Goal: Information Seeking & Learning: Check status

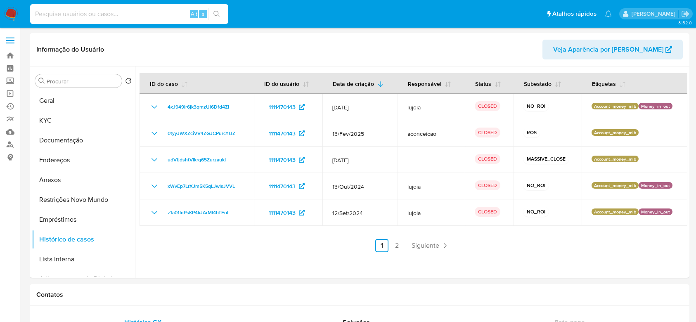
select select "10"
type input "RyQcwxtXdAee6FVO0nQq6H2E"
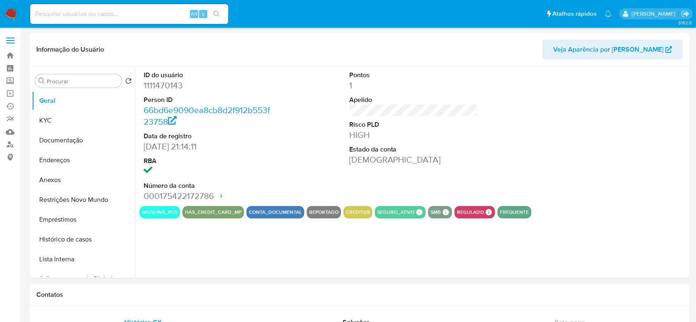
select select "10"
click at [139, 14] on input at bounding box center [129, 14] width 198 height 11
paste input "RyQcwxtXdAee6FVO0nQq6H2E"
type input "RyQcwxtXdAee6FVO0nQq6H2E"
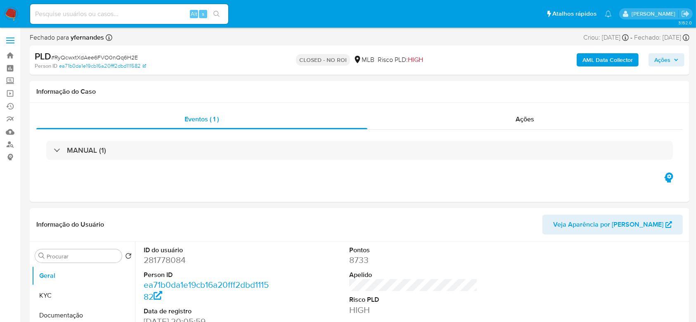
select select "10"
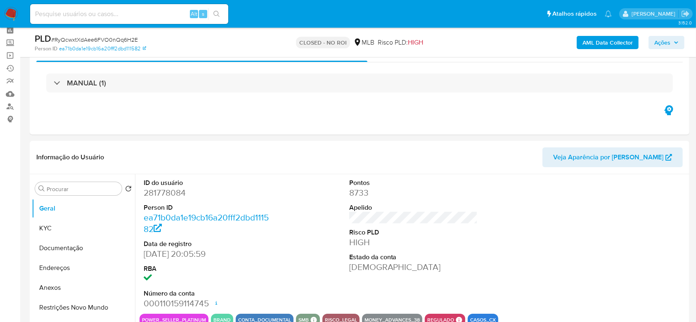
scroll to position [41, 0]
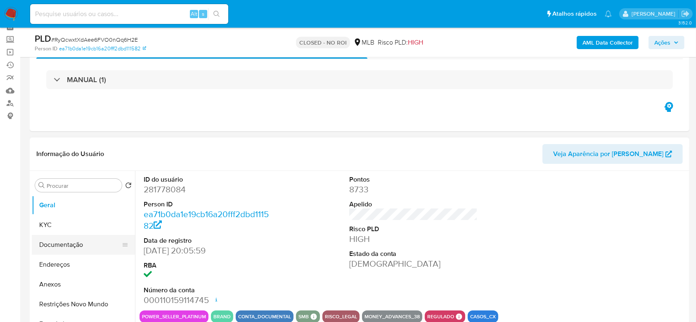
click at [56, 238] on button "Documentação" at bounding box center [80, 245] width 97 height 20
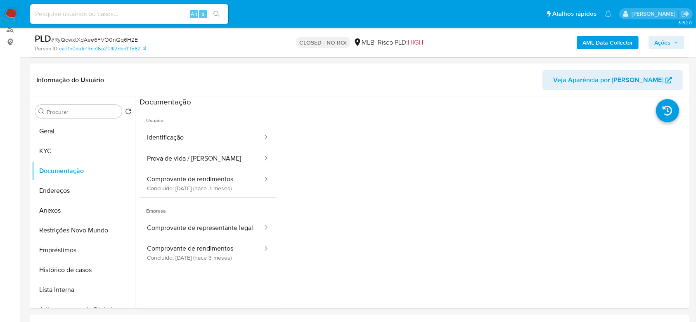
scroll to position [111, 0]
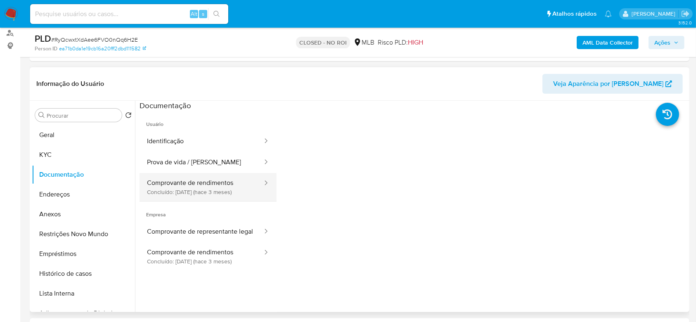
click at [209, 191] on button "Comprovante de rendimentos Concluído: [DATE] (hace 3 meses)" at bounding box center [201, 187] width 124 height 28
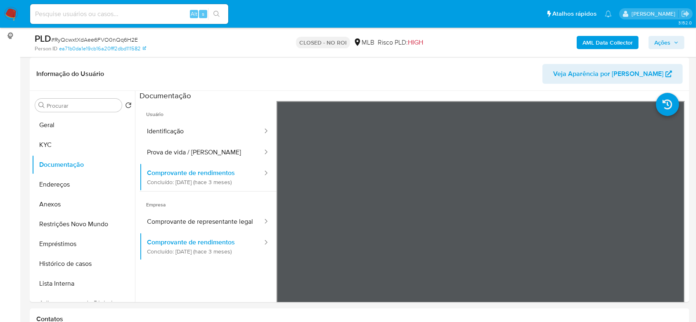
scroll to position [134, 0]
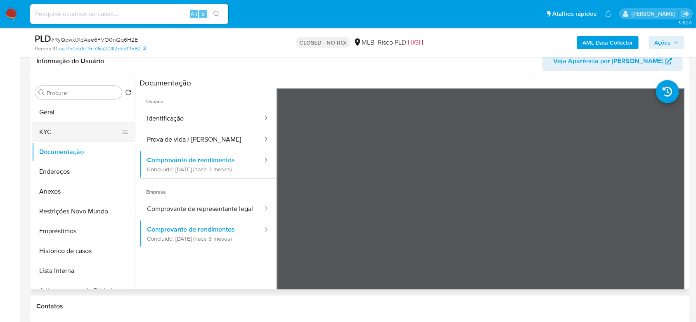
click at [50, 135] on button "KYC" at bounding box center [80, 132] width 97 height 20
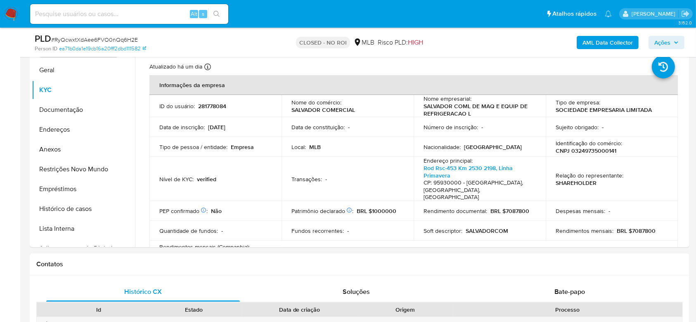
scroll to position [178, 0]
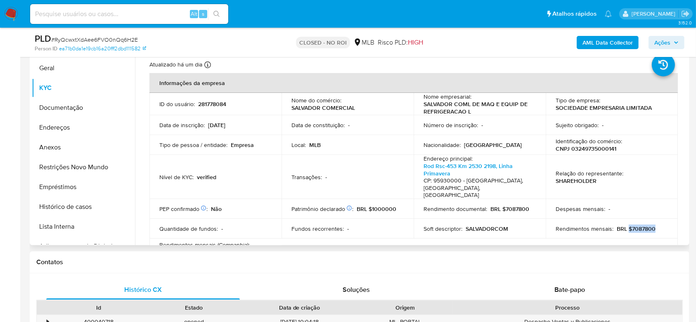
drag, startPoint x: 624, startPoint y: 222, endPoint x: 660, endPoint y: 215, distance: 36.3
click at [660, 219] on td "Rendimentos mensais : BRL $7087800" at bounding box center [611, 229] width 132 height 20
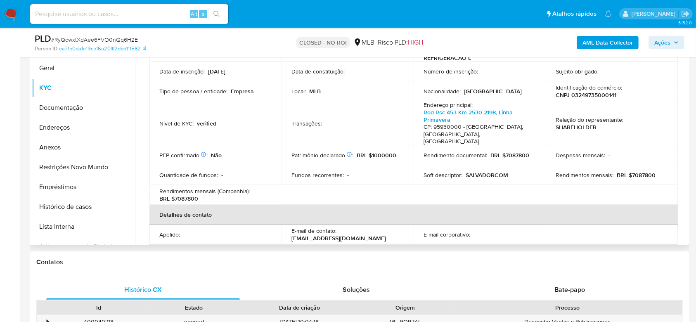
scroll to position [48, 0]
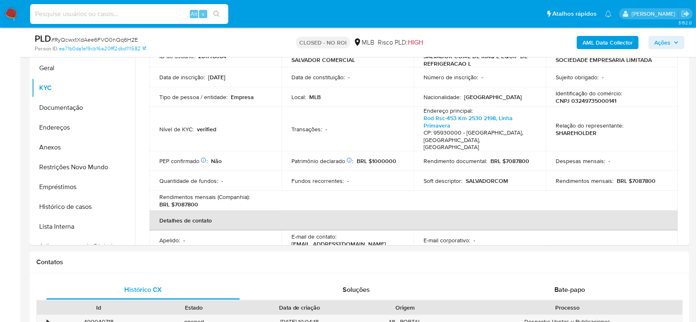
click at [115, 14] on input at bounding box center [129, 14] width 198 height 11
paste input "7cHrQEAKxQJrUvqiBmQdzGEF"
type input "7cHrQEAKxQJrUvqiBmQdzGEF"
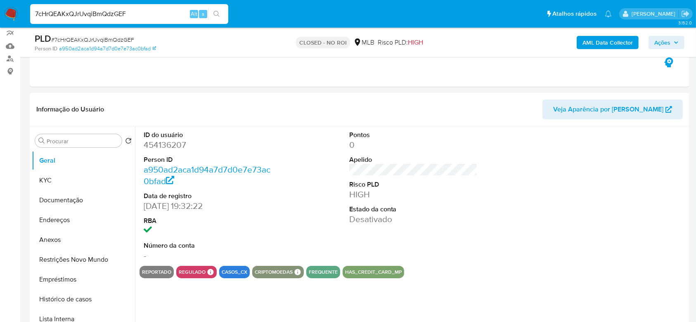
select select "10"
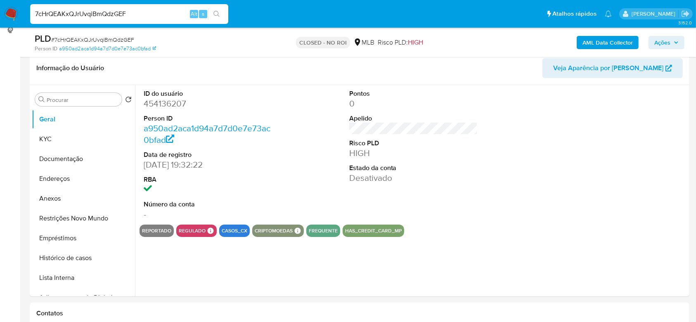
scroll to position [129, 0]
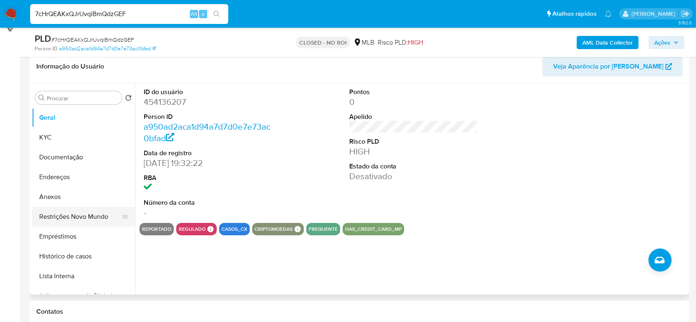
click at [88, 217] on button "Restrições Novo Mundo" at bounding box center [80, 217] width 97 height 20
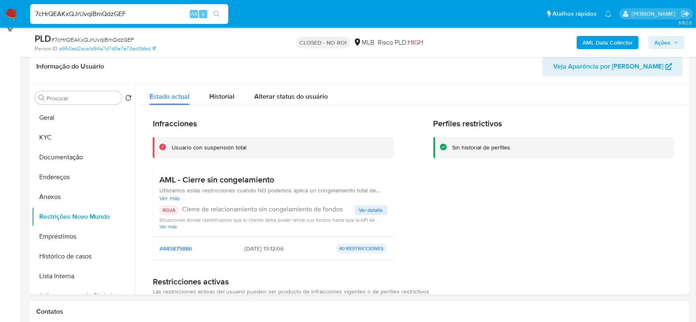
click at [125, 17] on input "7cHrQEAKxQJrUvqiBmQdzGEF" at bounding box center [129, 14] width 198 height 11
paste input "Y1ttH04LvcNy9BaYMipWRBfZ"
type input "Y1ttH04LvcNy9BaYMipWRBfZ"
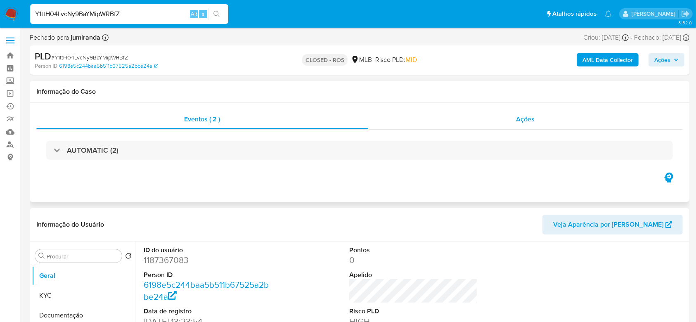
select select "10"
click at [519, 126] on div "Ações" at bounding box center [525, 119] width 314 height 20
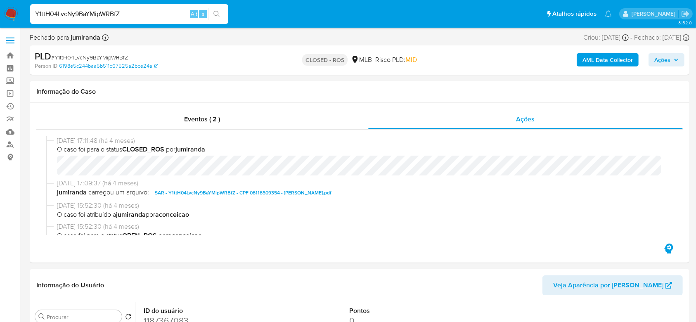
click at [158, 9] on input "Y1ttH04LvcNy9BaYMipWRBfZ" at bounding box center [129, 14] width 198 height 11
paste input "uPaXkk477WEJ58Iq0kc91UqL"
type input "uPaXkk477WEJ58Iq0kc91UqL"
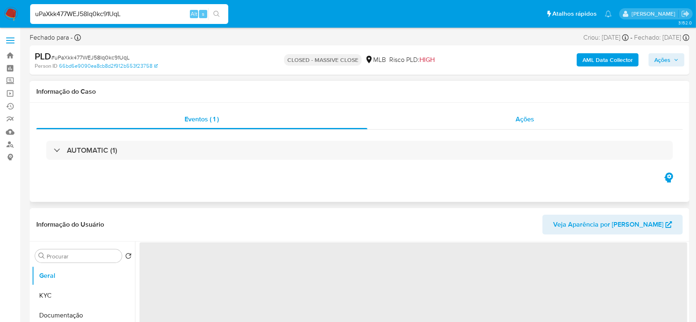
click at [492, 117] on div "Ações" at bounding box center [524, 119] width 315 height 20
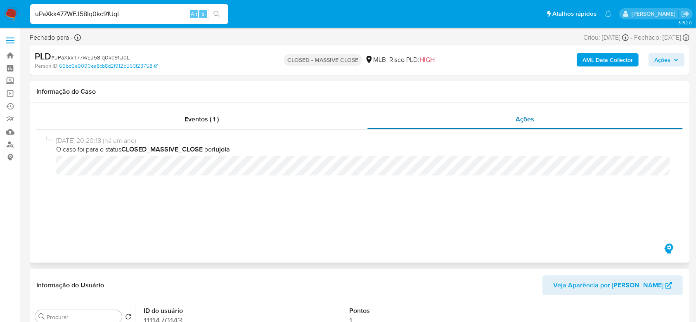
select select "10"
click at [164, 122] on div "Eventos ( 1 )" at bounding box center [201, 119] width 331 height 20
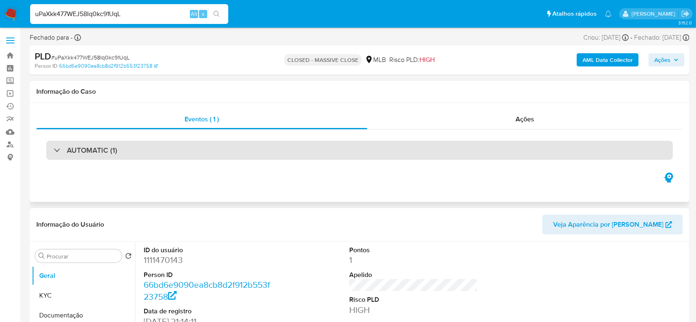
click at [59, 152] on div "AUTOMATIC (1)" at bounding box center [86, 150] width 64 height 9
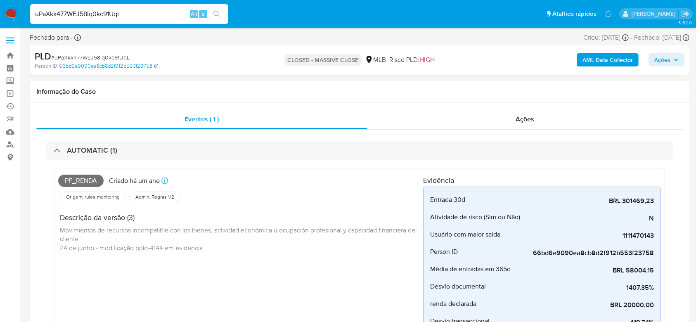
click at [121, 14] on input "uPaXkk477WEJ58Iq0kc91UqL" at bounding box center [129, 14] width 198 height 11
paste input "z1a01IePsKP4kJArMl4bTFo"
type input "z1a01IePsKP4kJArMl4bTFoL"
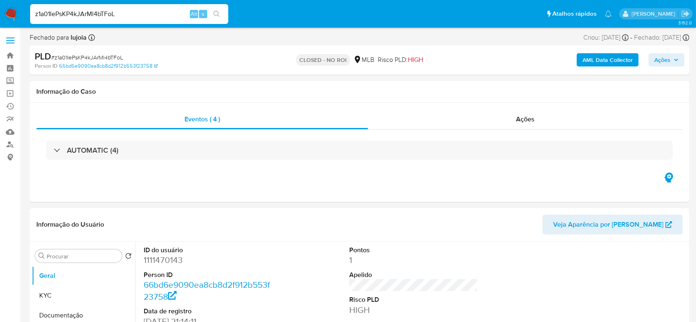
select select "10"
click at [516, 120] on span "Ações" at bounding box center [525, 118] width 19 height 9
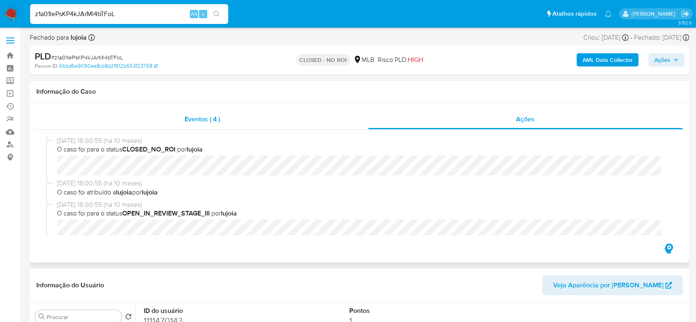
click at [170, 123] on div "Eventos ( 4 )" at bounding box center [202, 119] width 332 height 20
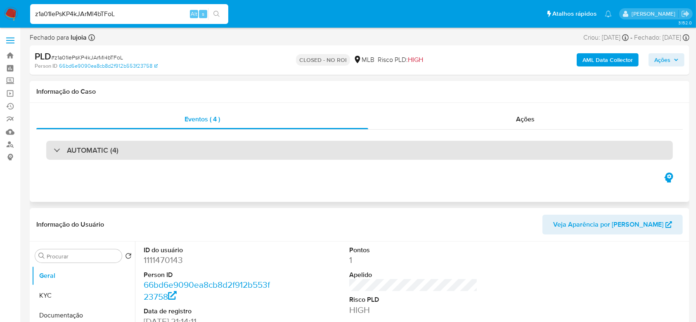
click at [80, 158] on div "AUTOMATIC (4)" at bounding box center [359, 150] width 626 height 19
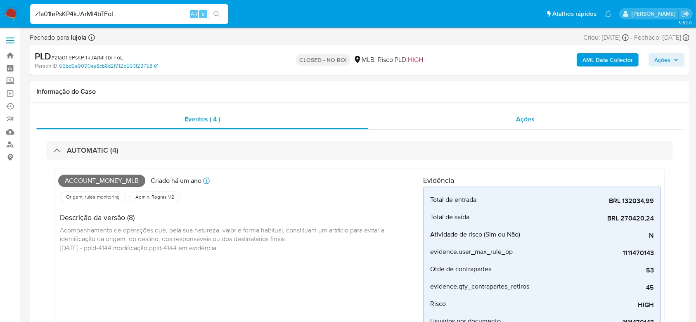
click at [514, 118] on div "Ações" at bounding box center [525, 119] width 315 height 20
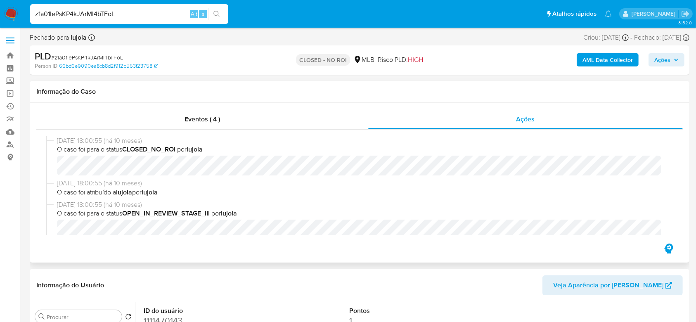
click at [446, 177] on div "[DATE] 18:00:55 (há 10 meses) O caso foi para o status CLOSED_NO_ROI por lujoia" at bounding box center [359, 157] width 626 height 43
click at [447, 176] on div "[DATE] 18:00:55 (há 10 meses) O caso foi para o status CLOSED_NO_ROI por lujoia" at bounding box center [359, 157] width 626 height 43
click at [148, 10] on input "z1a01IePsKP4kJArMl4bTFoL" at bounding box center [129, 14] width 198 height 11
paste input "xWvEp7LrXJm5K5qLJwlsJVV"
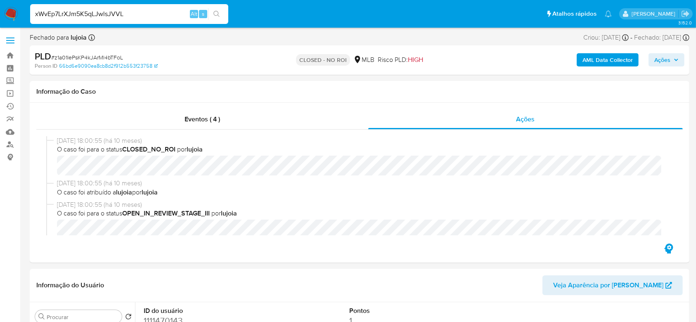
type input "xWvEp7LrXJm5K5qLJwlsJVVL"
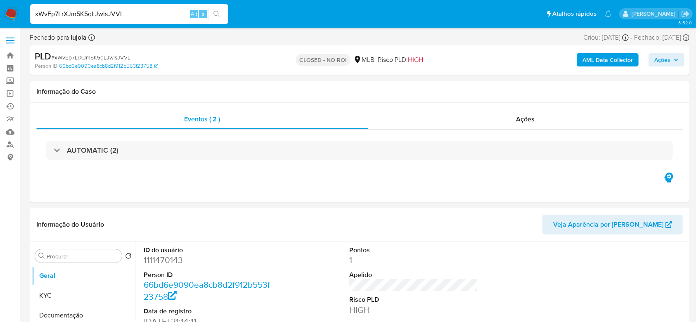
select select "10"
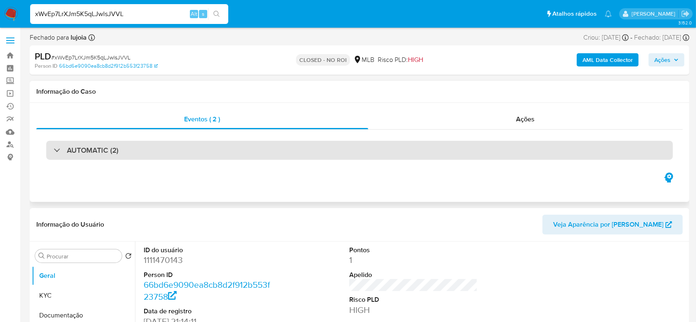
click at [191, 155] on div "AUTOMATIC (2)" at bounding box center [359, 150] width 626 height 19
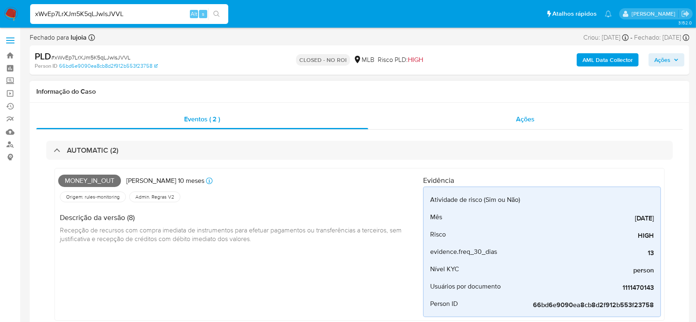
click at [541, 120] on div "Ações" at bounding box center [525, 119] width 314 height 20
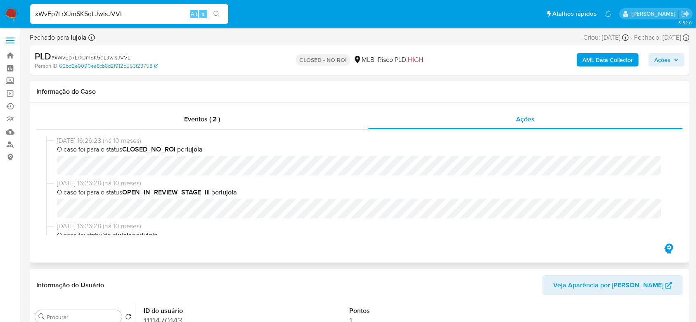
click at [53, 169] on div "[DATE] 16:26:28 (há 10 meses) O caso foi para o status CLOSED_NO_ROI por lujoia" at bounding box center [359, 157] width 626 height 43
click at [160, 130] on div "[DATE] 16:26:28 (há 10 meses) O caso foi para o status CLOSED_NO_ROI por lujoia…" at bounding box center [359, 186] width 646 height 112
click at [165, 120] on div "Eventos ( 2 )" at bounding box center [202, 119] width 332 height 20
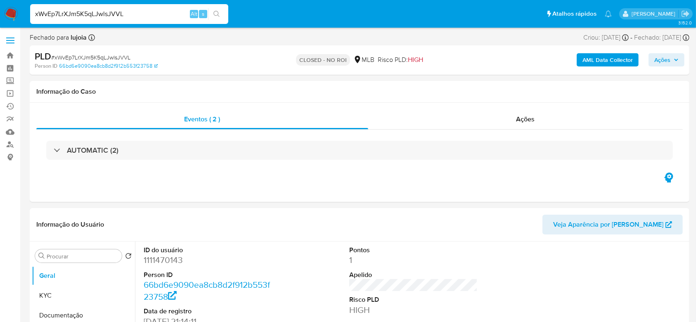
click at [50, 158] on div "AUTOMATIC (2)" at bounding box center [359, 150] width 626 height 19
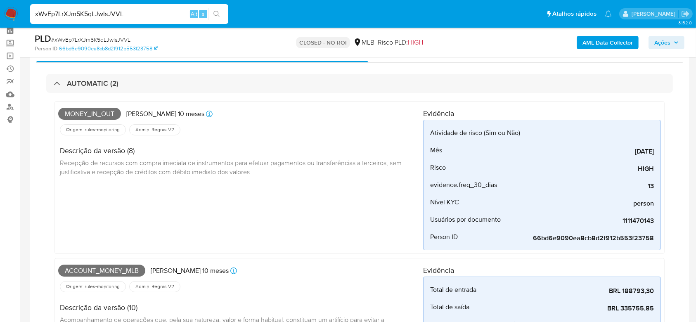
scroll to position [55, 0]
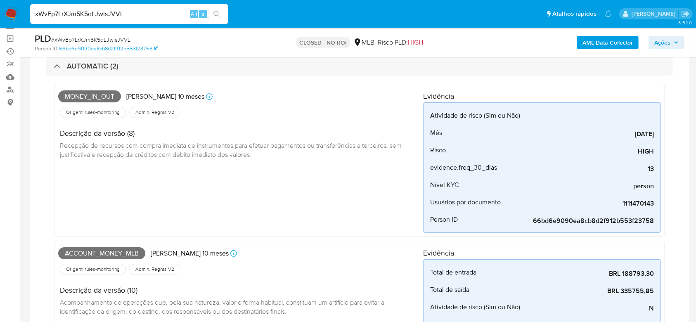
click at [152, 10] on input "xWvEp7LrXJm5K5qLJwlsJVVL" at bounding box center [129, 14] width 198 height 11
paste input "udVfjdshtVlkrq65ZurzaukI"
type input "udVfjdshtVlkrq65ZurzaukI"
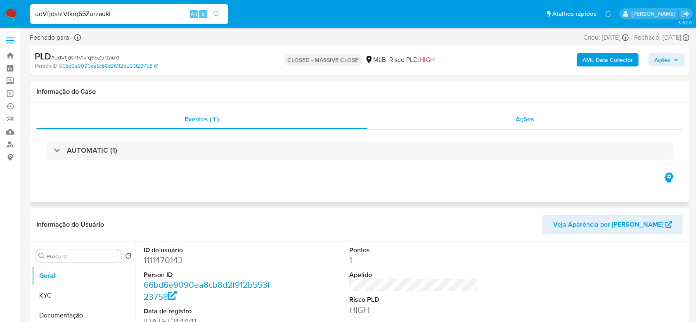
click at [529, 124] on span "Ações" at bounding box center [525, 118] width 19 height 9
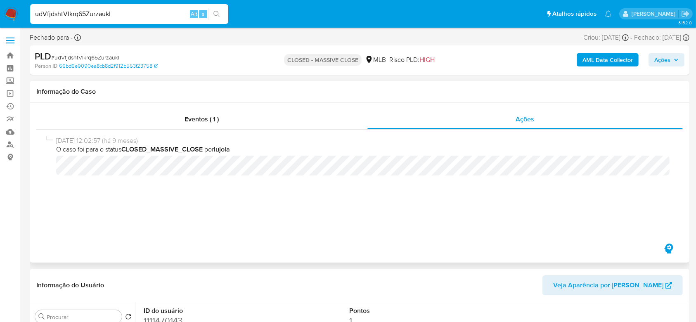
select select "10"
click at [102, 123] on div "Eventos ( 1 )" at bounding box center [201, 119] width 331 height 20
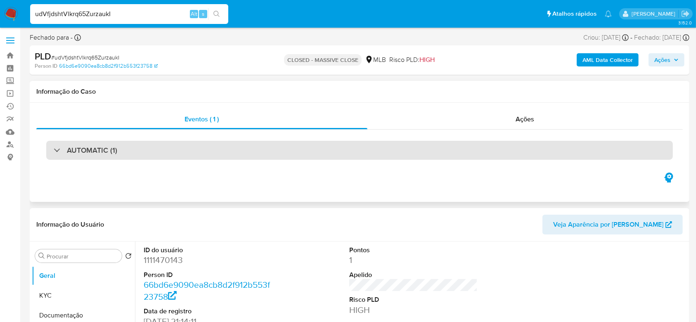
click at [56, 155] on div "AUTOMATIC (1)" at bounding box center [359, 150] width 626 height 19
